Goal: Transaction & Acquisition: Purchase product/service

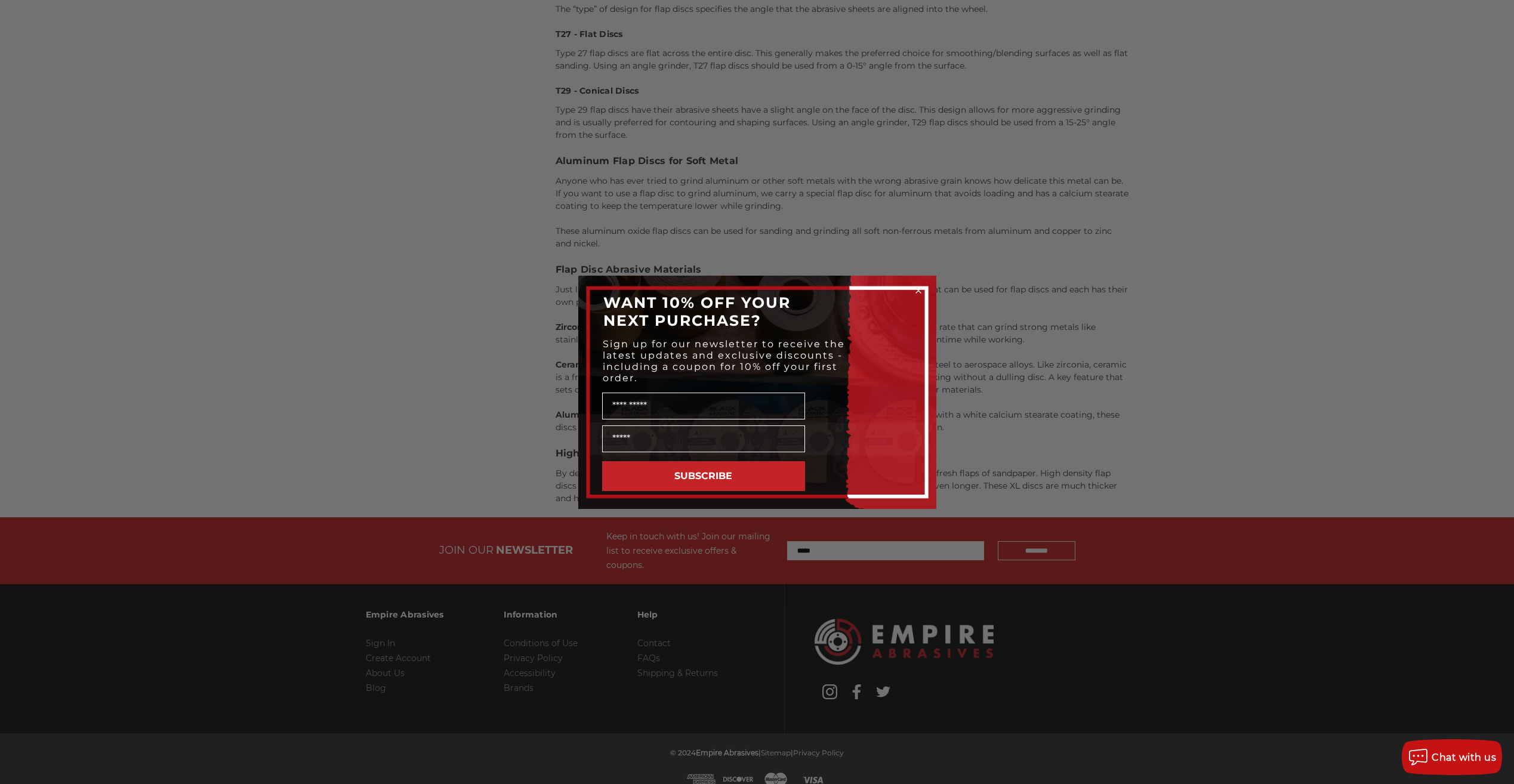
scroll to position [1891, 0]
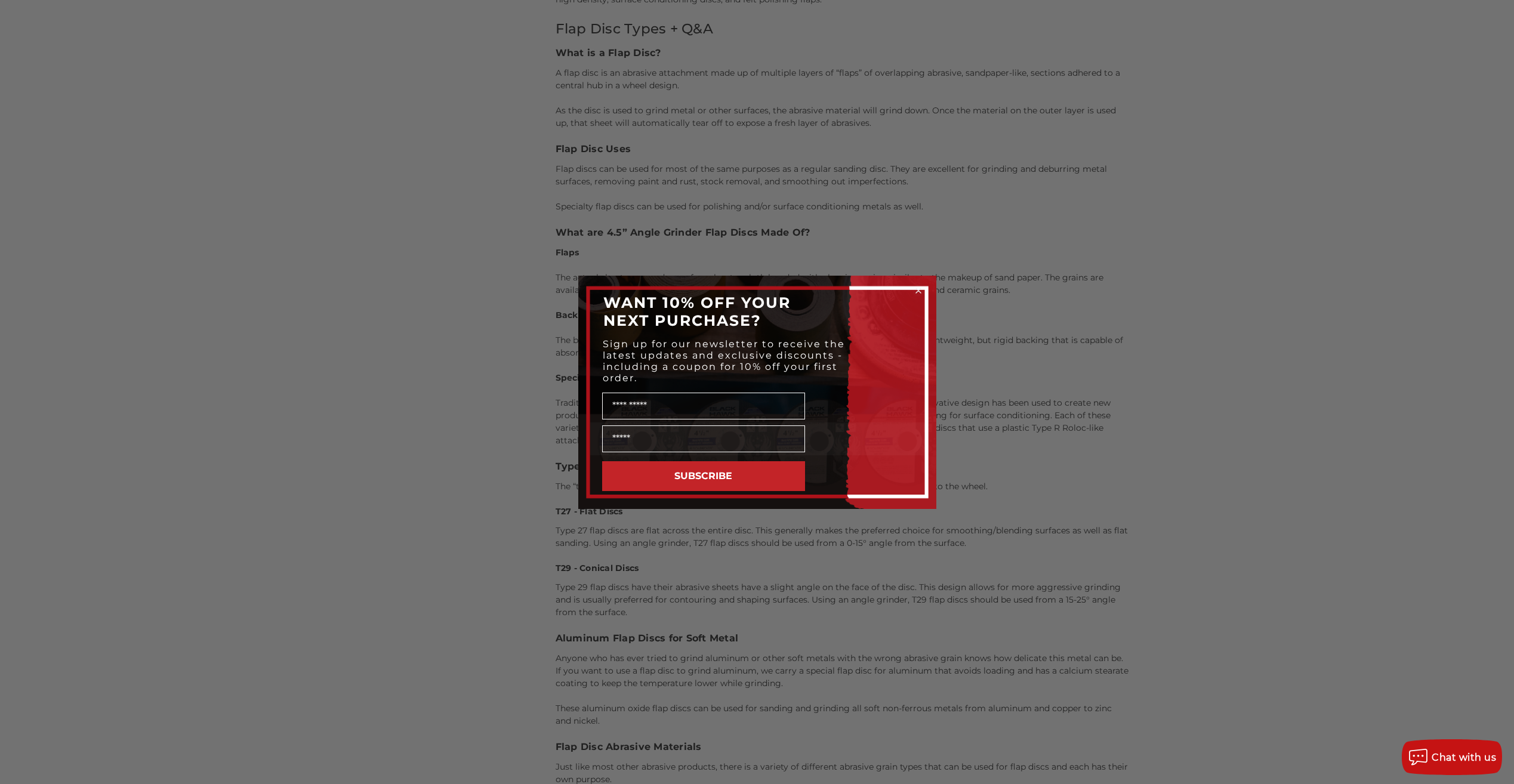
click at [920, 289] on icon "Close dialog" at bounding box center [918, 291] width 12 height 12
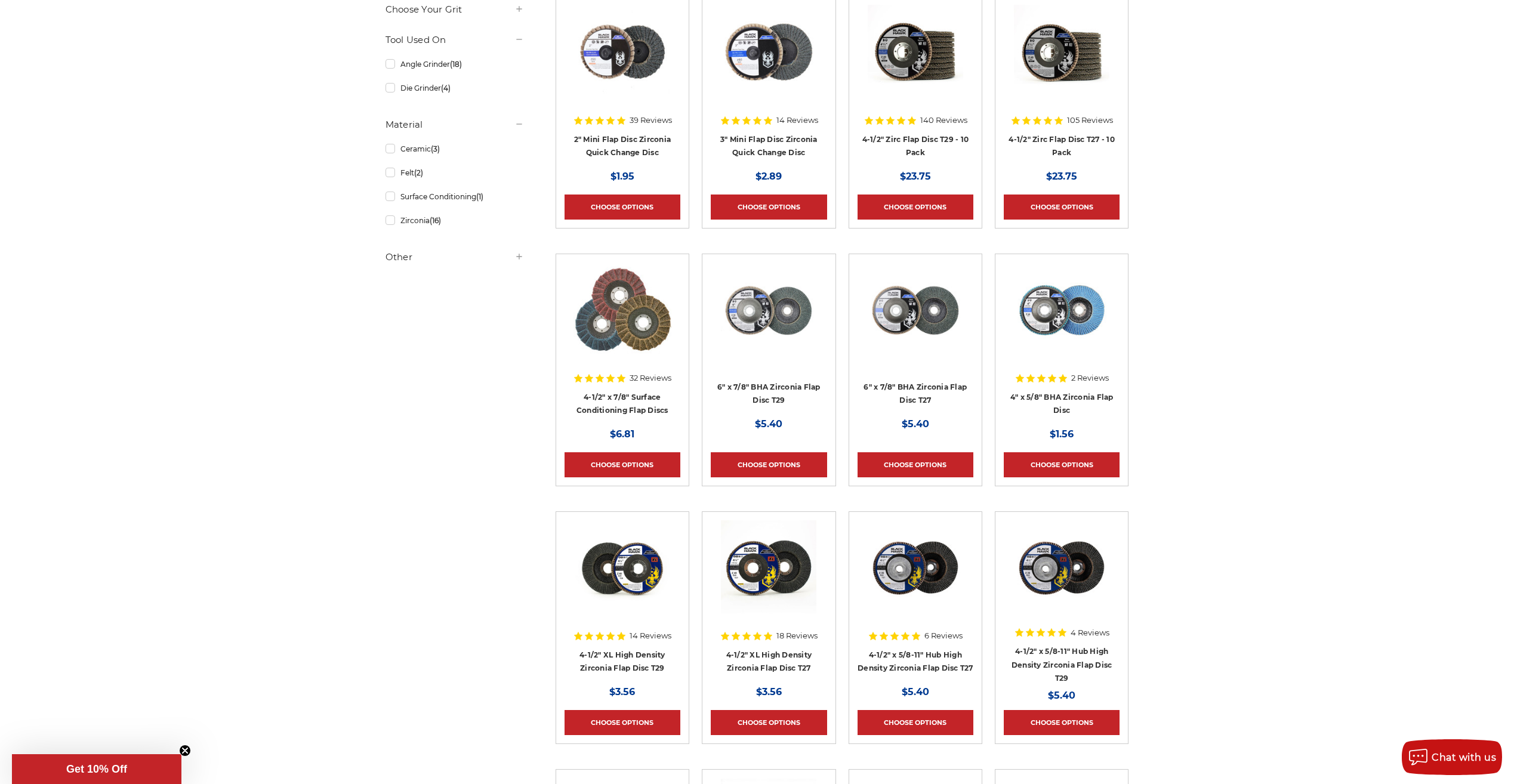
scroll to position [0, 0]
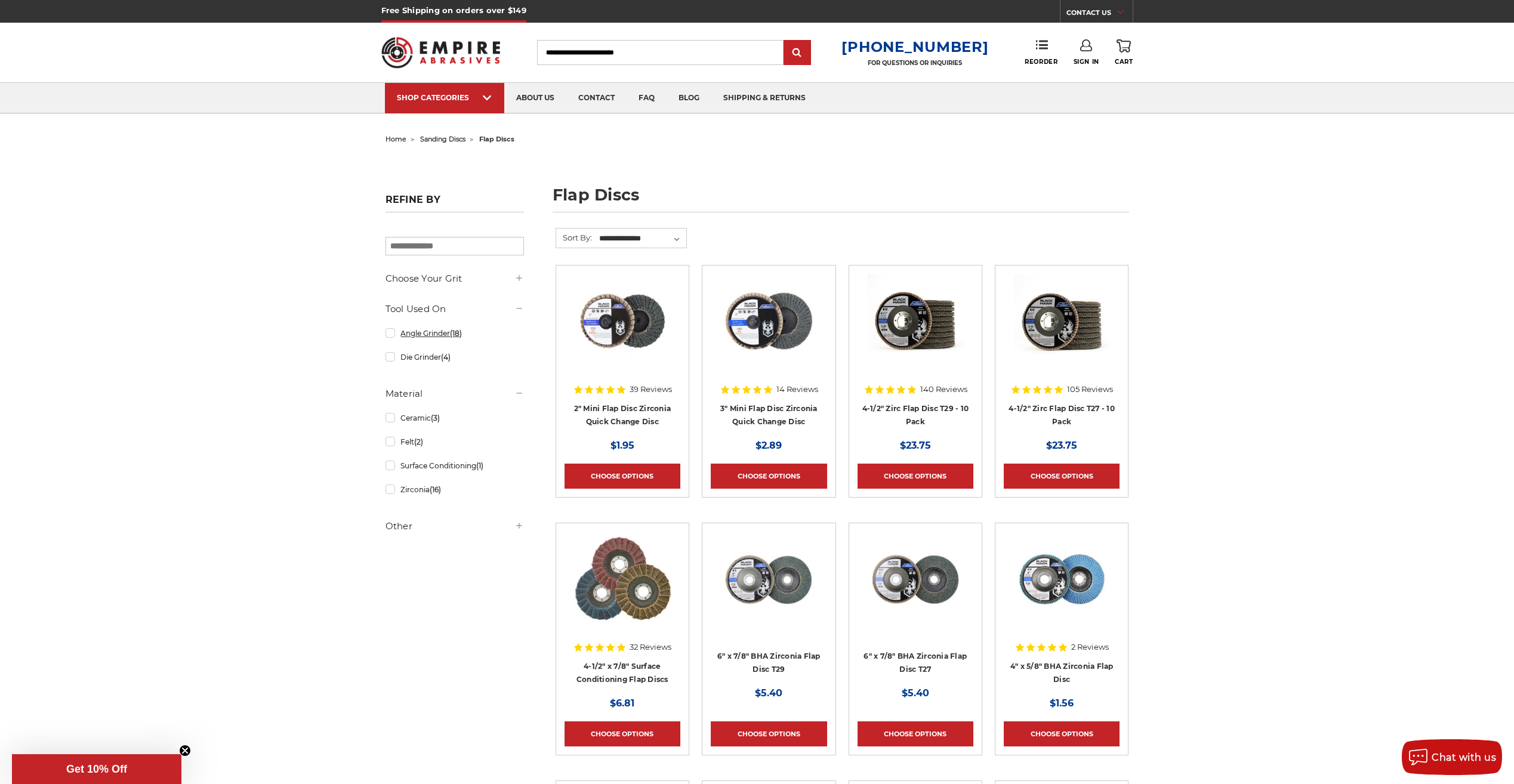
click at [390, 335] on link "Angle Grinder (18)" at bounding box center [455, 333] width 138 height 21
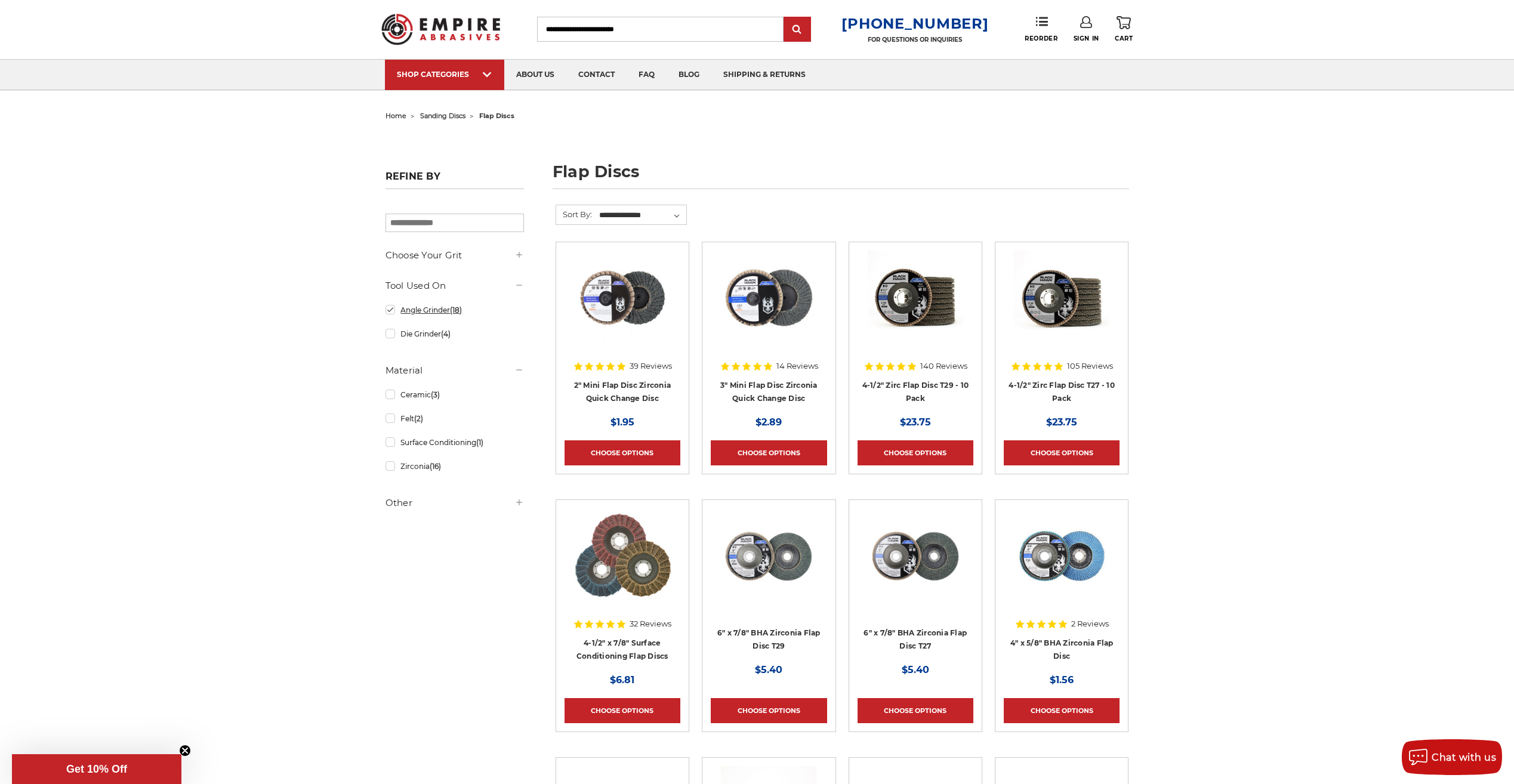
scroll to position [60, 0]
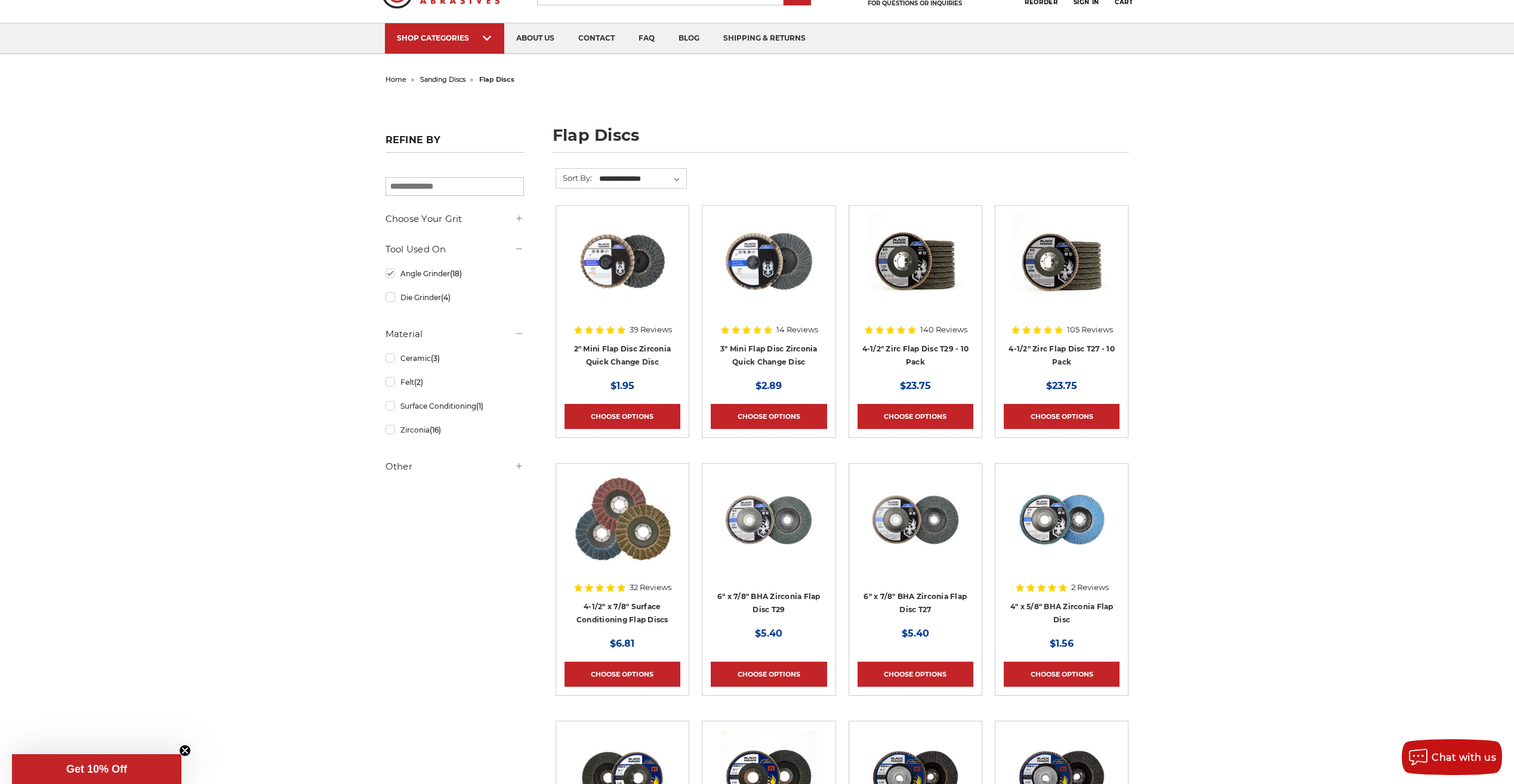
click at [407, 470] on h5 "Other" at bounding box center [455, 467] width 138 height 14
click at [428, 544] on link "In Stock (23)" at bounding box center [455, 539] width 138 height 21
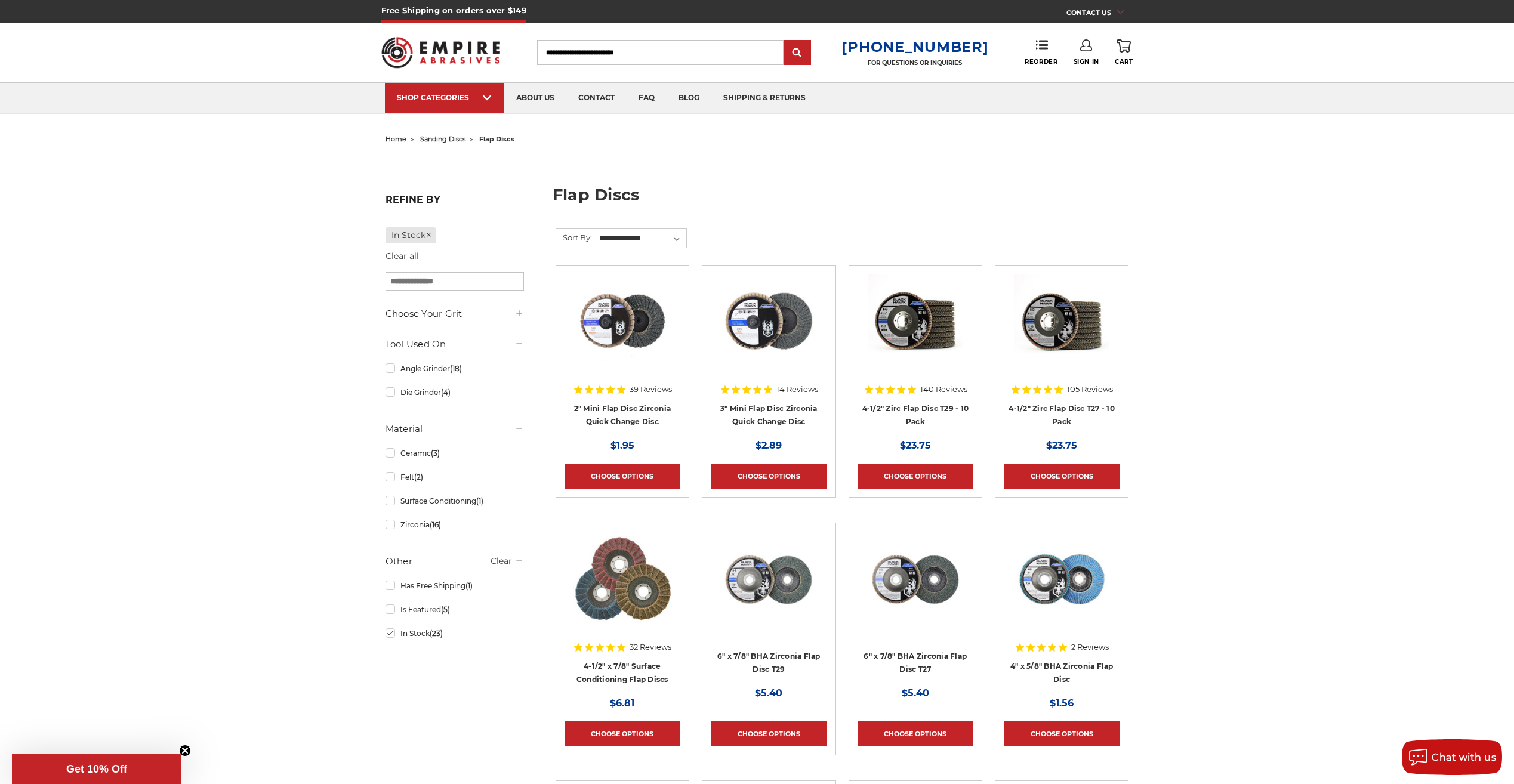
click at [453, 285] on input "search" at bounding box center [455, 281] width 138 height 18
type input "*******"
click at [670, 54] on input "Search" at bounding box center [660, 52] width 247 height 25
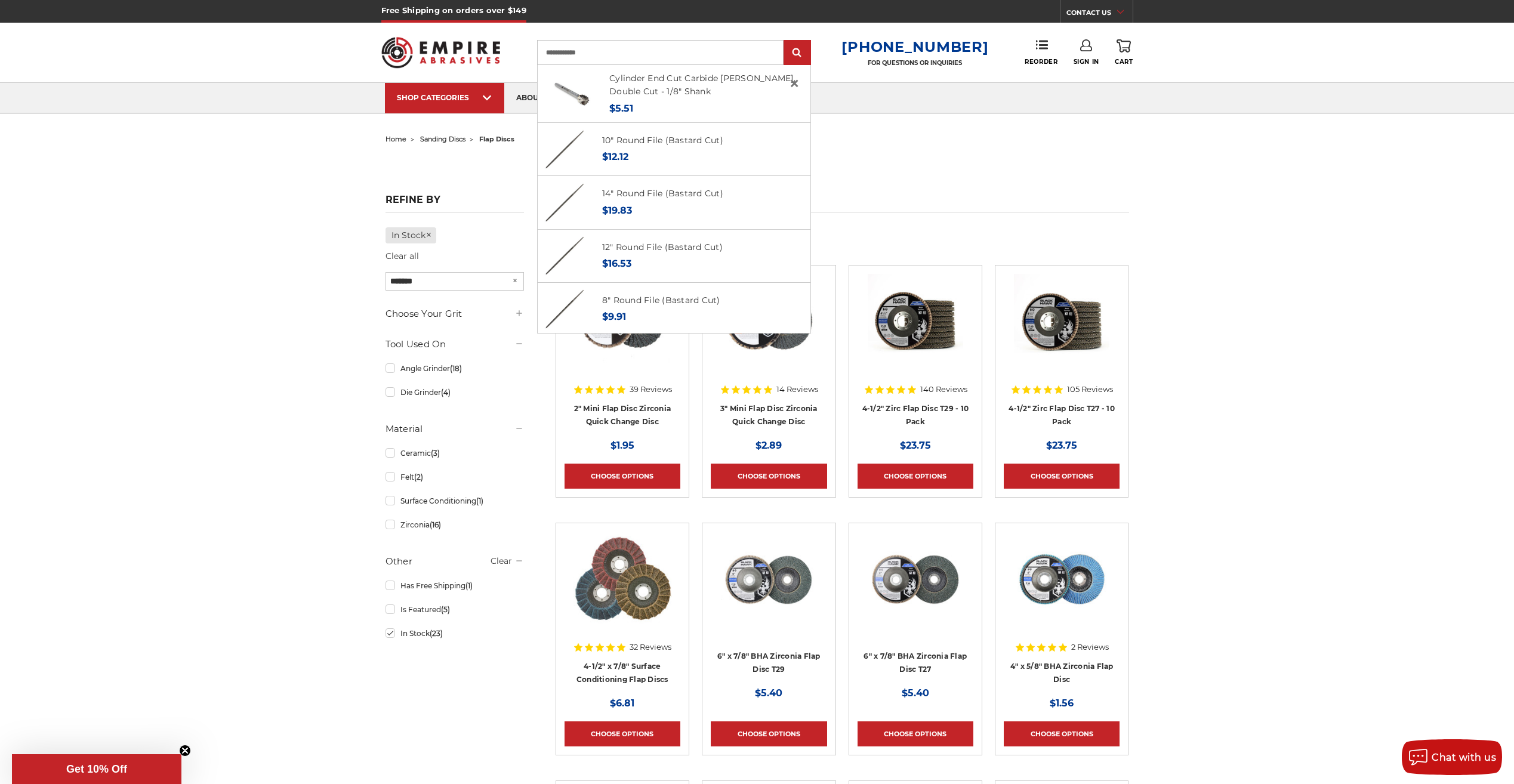
type input "**********"
click at [785, 41] on input "submit" at bounding box center [797, 53] width 24 height 24
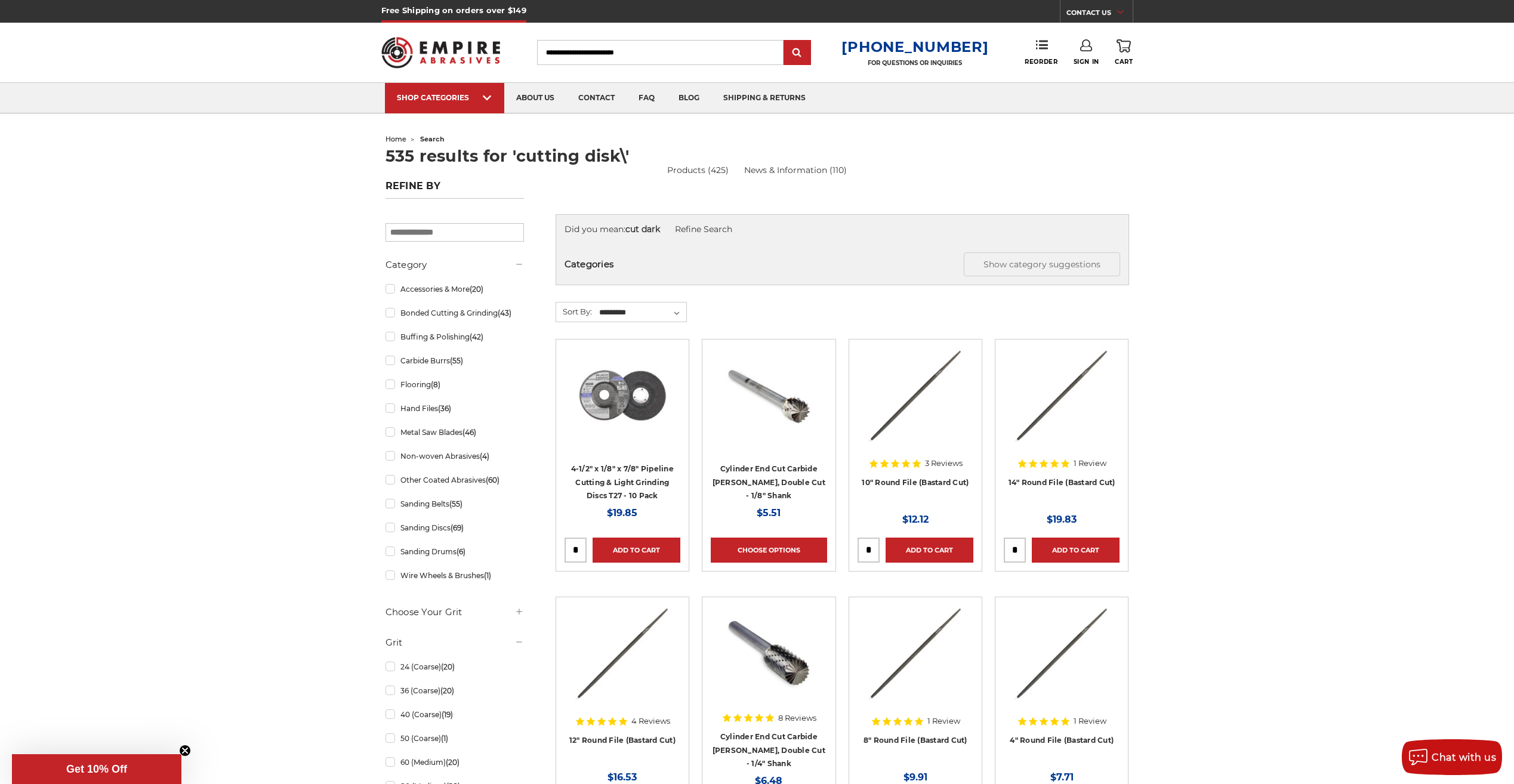
click at [613, 382] on img at bounding box center [623, 396] width 96 height 96
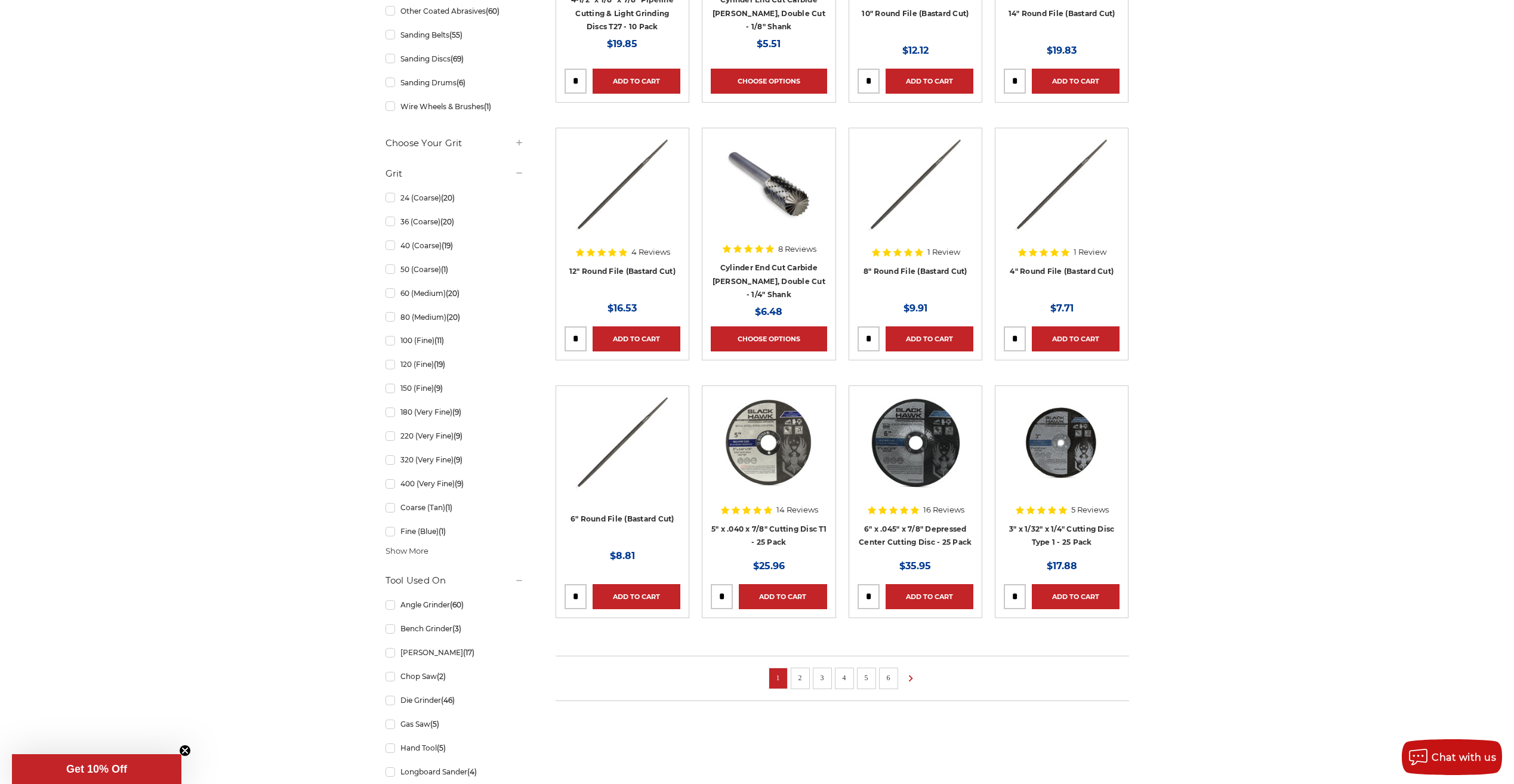
scroll to position [528, 0]
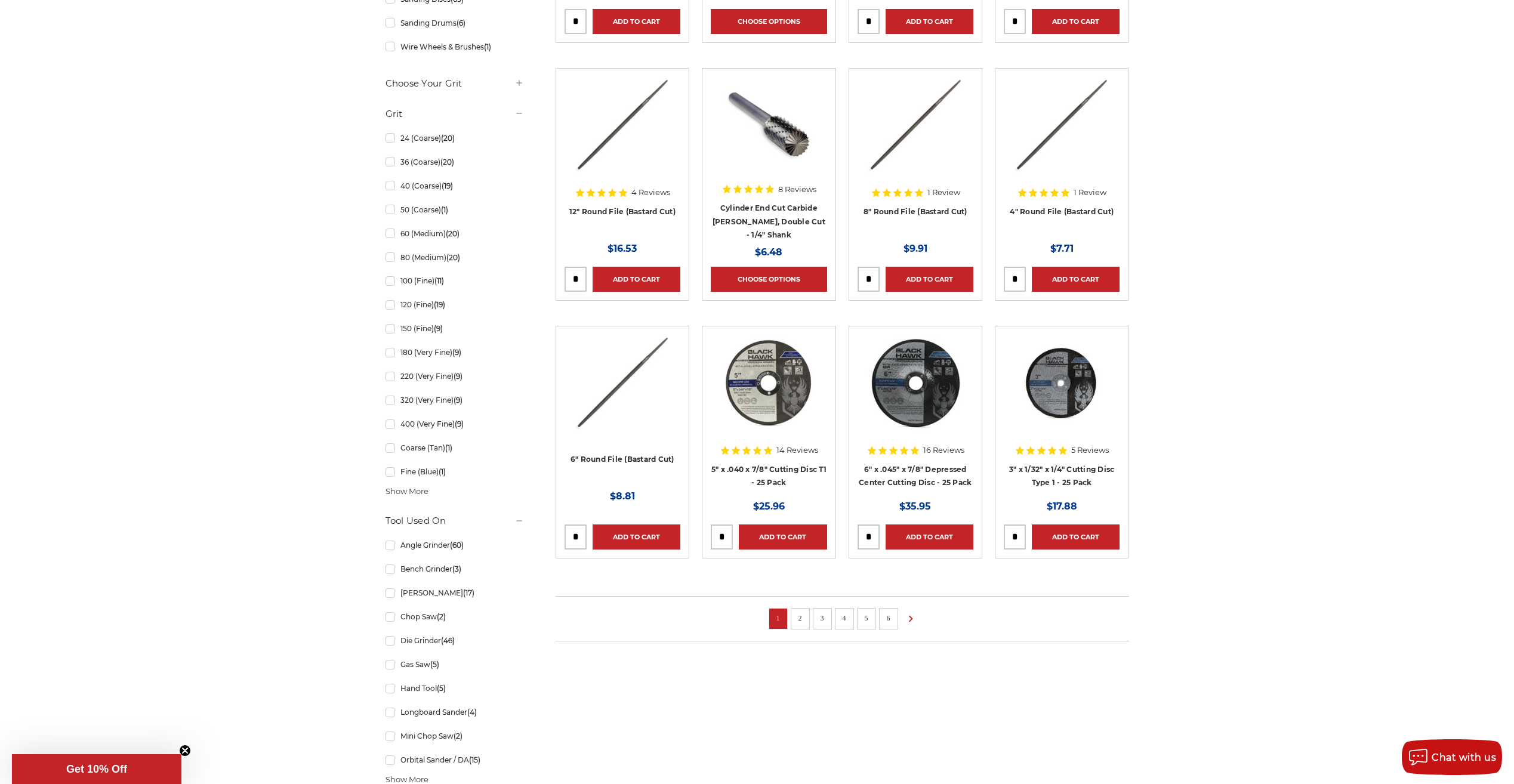
click at [796, 618] on link "2" at bounding box center [800, 618] width 12 height 13
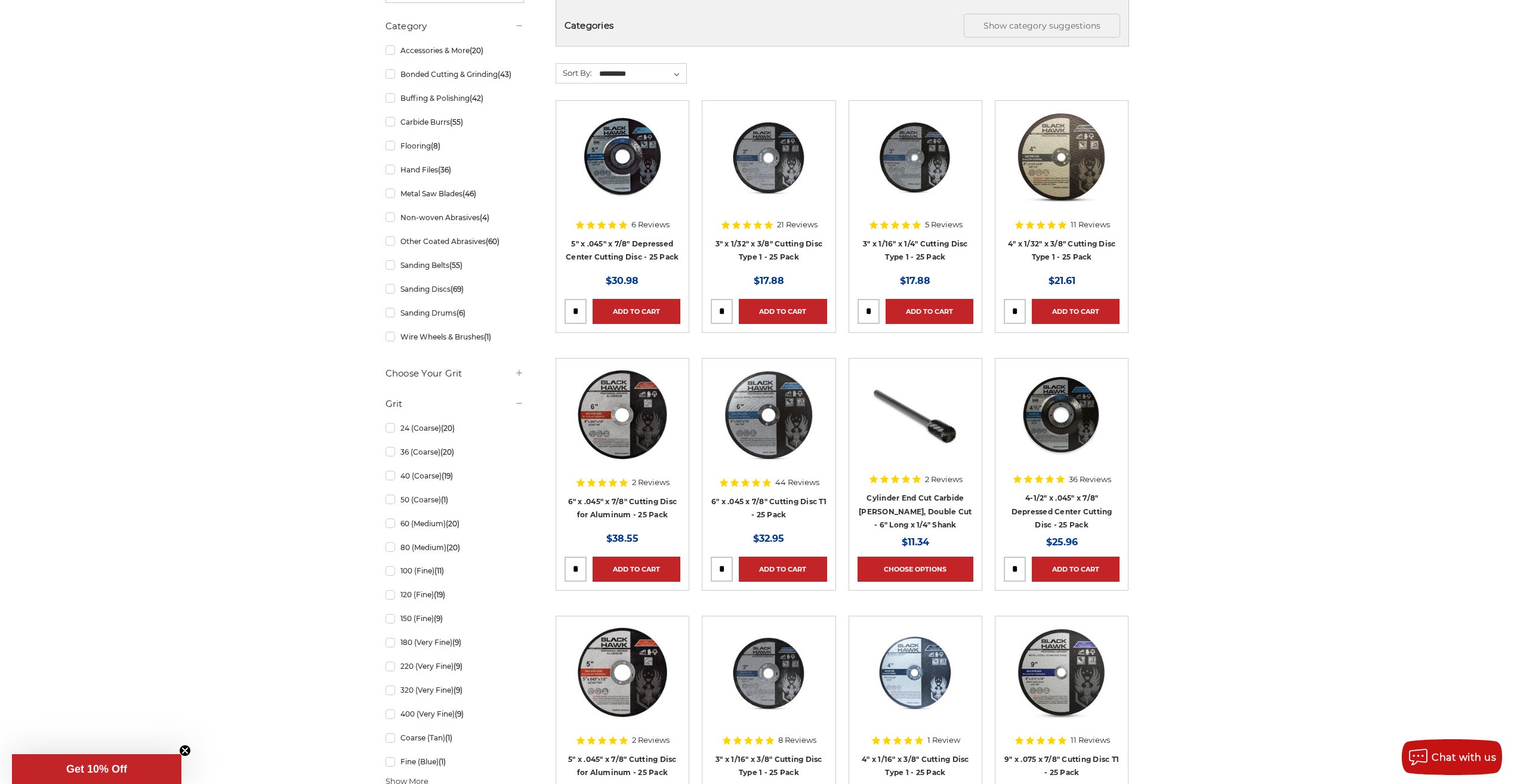
scroll to position [537, 0]
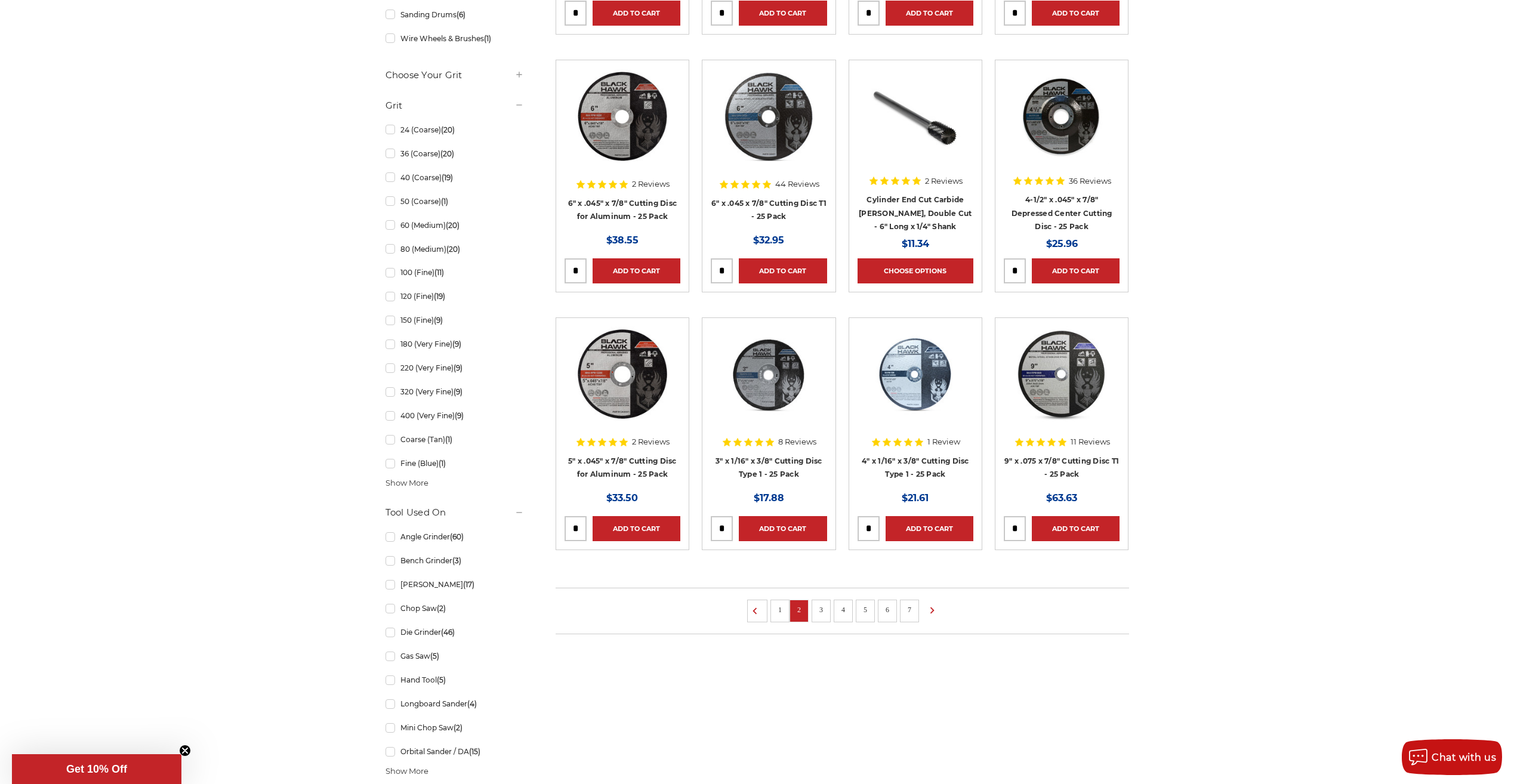
click at [820, 609] on link "3" at bounding box center [821, 609] width 12 height 13
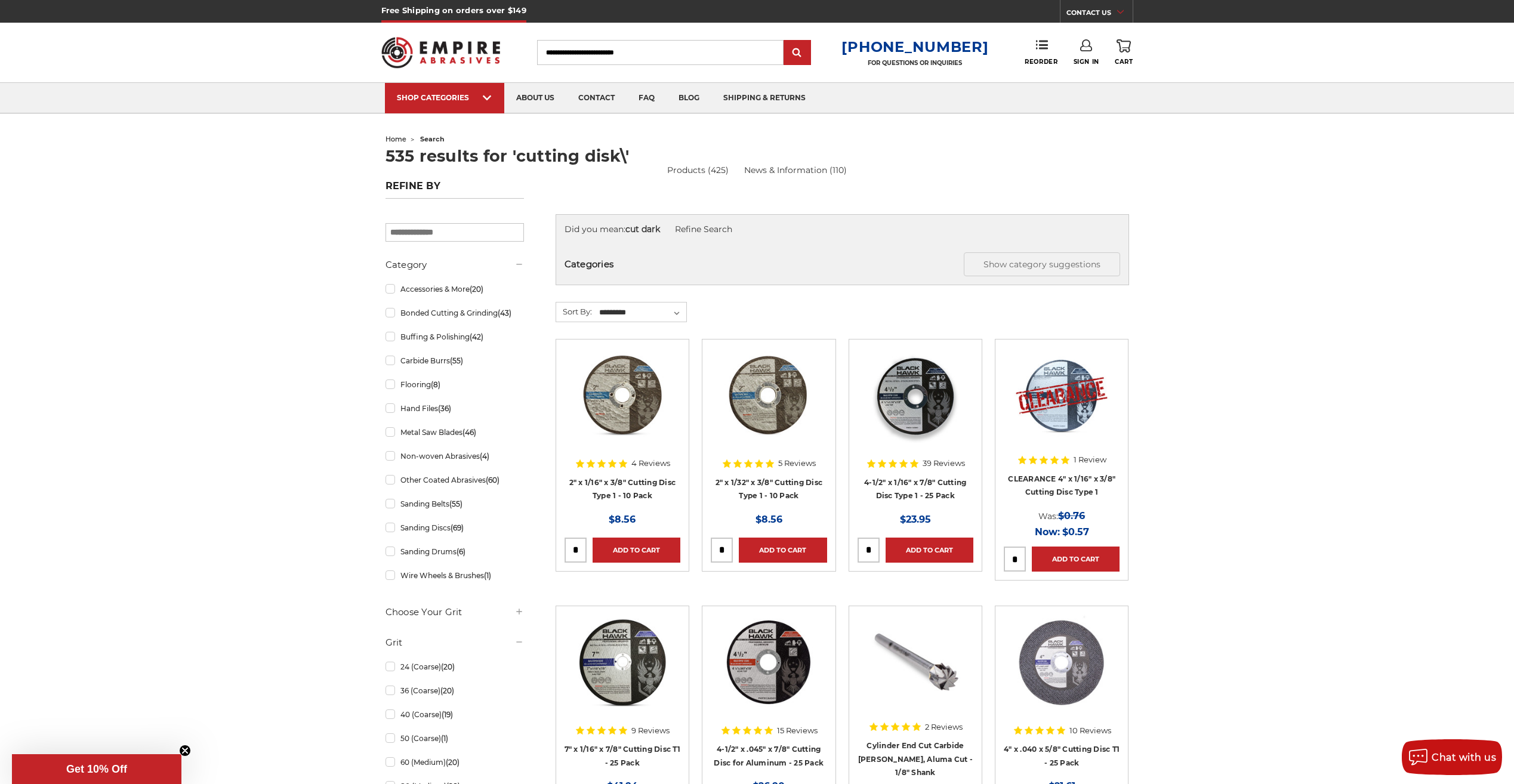
click at [923, 398] on img at bounding box center [915, 396] width 96 height 96
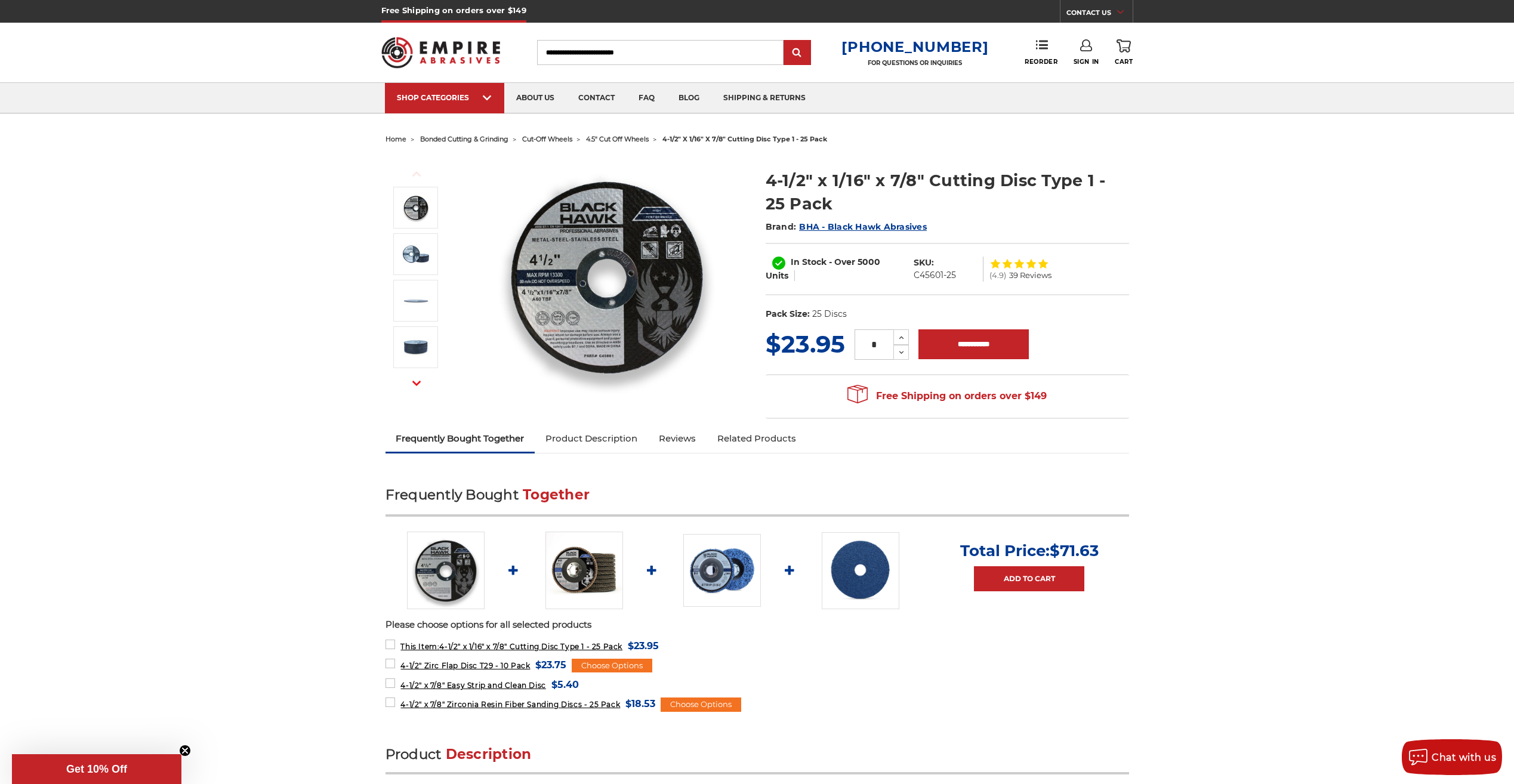
drag, startPoint x: 1353, startPoint y: 217, endPoint x: 726, endPoint y: 347, distance: 640.3
click at [726, 347] on img at bounding box center [607, 275] width 238 height 238
